Goal: Transaction & Acquisition: Register for event/course

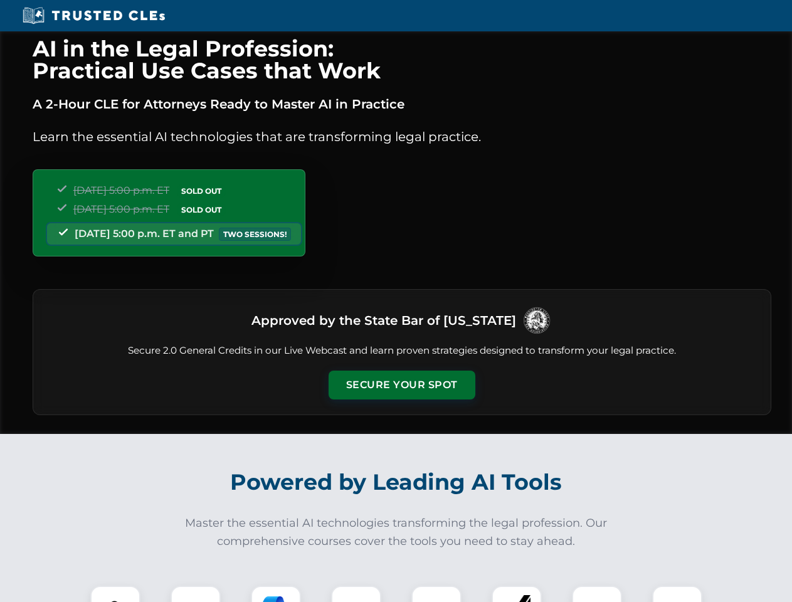
click at [401, 385] on button "Secure Your Spot" at bounding box center [402, 385] width 147 height 29
click at [115, 594] on img at bounding box center [115, 611] width 36 height 36
